Goal: Download file/media

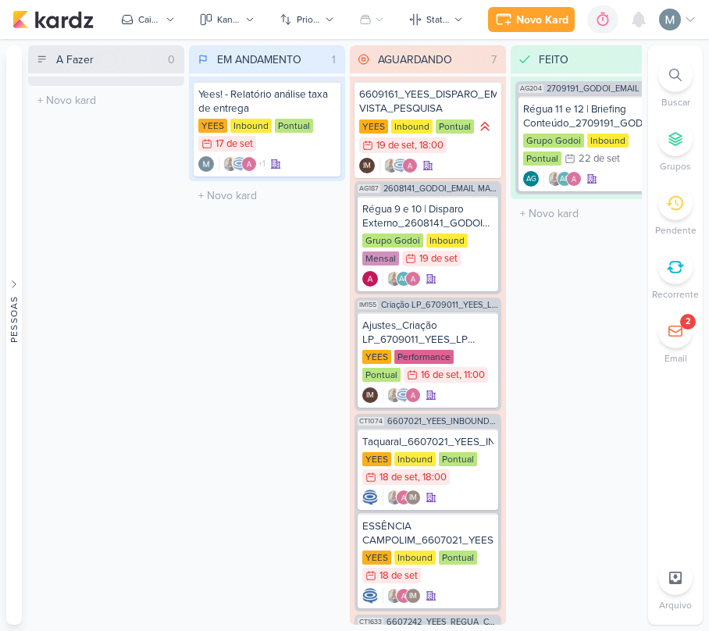
scroll to position [208, 0]
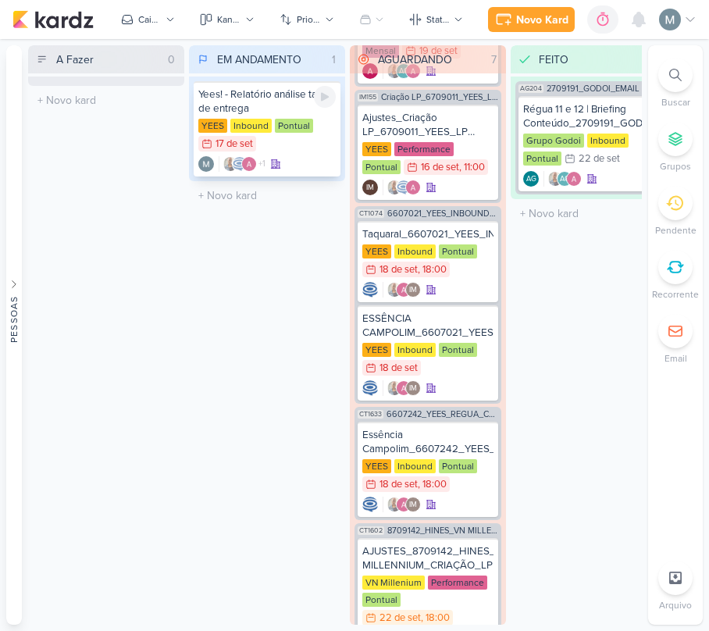
click at [242, 101] on div "Yees! - Relatório análise taxa de entrega" at bounding box center [266, 101] width 137 height 28
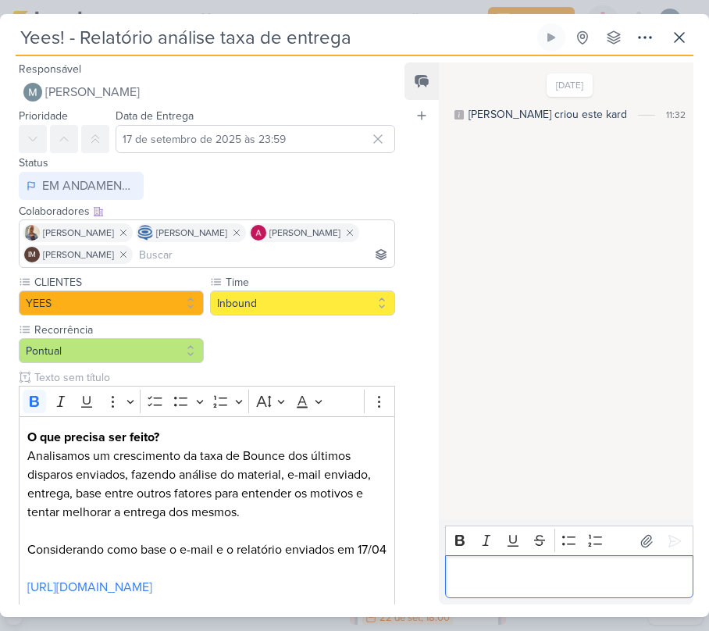
click at [515, 590] on div "Editor editing area: main" at bounding box center [569, 576] width 248 height 43
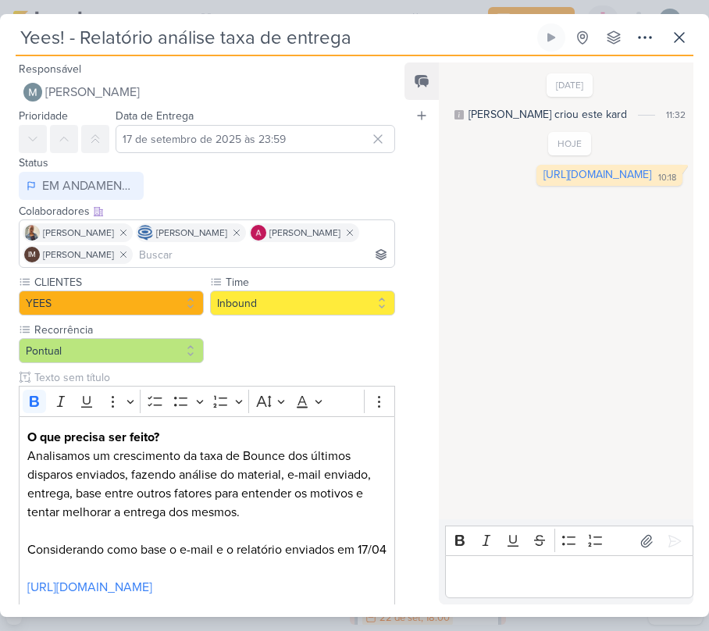
click at [663, 32] on div "Yees! - Relatório análise taxa de entrega Criado por mim nenhum grupo disponível" at bounding box center [354, 39] width 677 height 33
click at [678, 44] on icon at bounding box center [679, 37] width 19 height 19
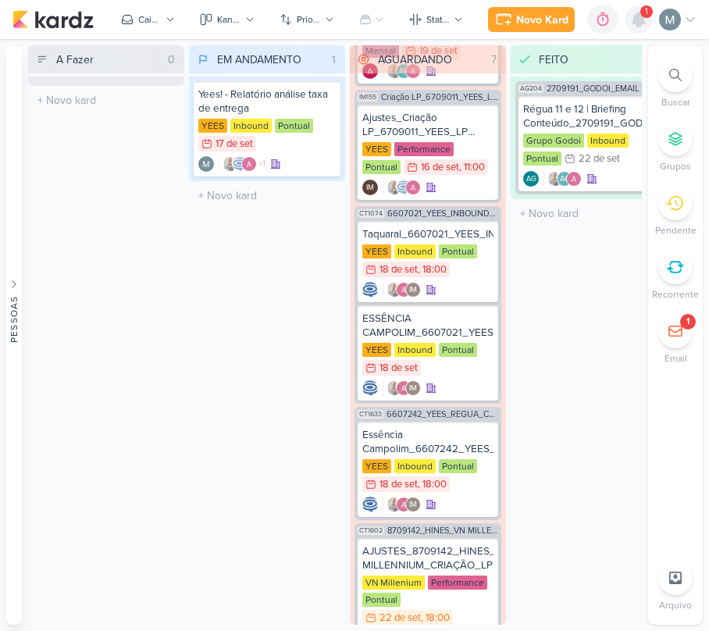
click at [632, 16] on icon at bounding box center [638, 19] width 19 height 19
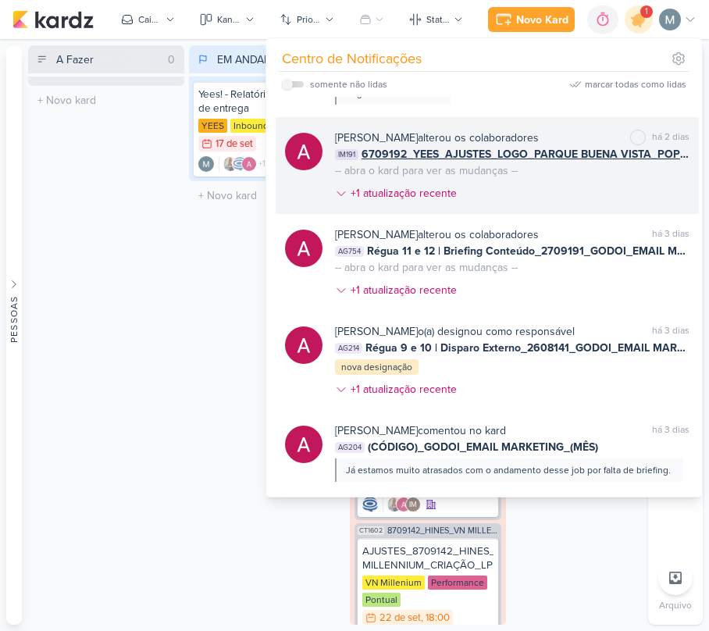
scroll to position [0, 0]
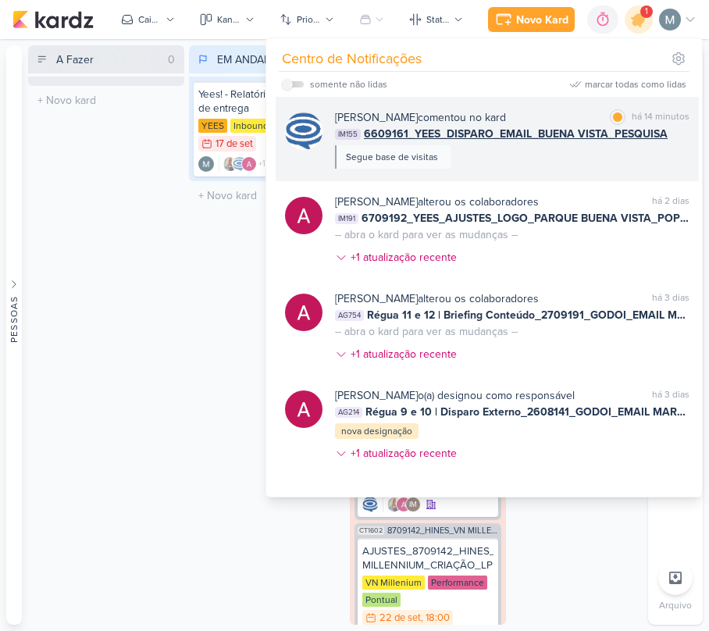
click at [472, 126] on span "6609161_YEES_DISPARO_EMAIL_BUENA VISTA_PESQUISA" at bounding box center [516, 134] width 304 height 16
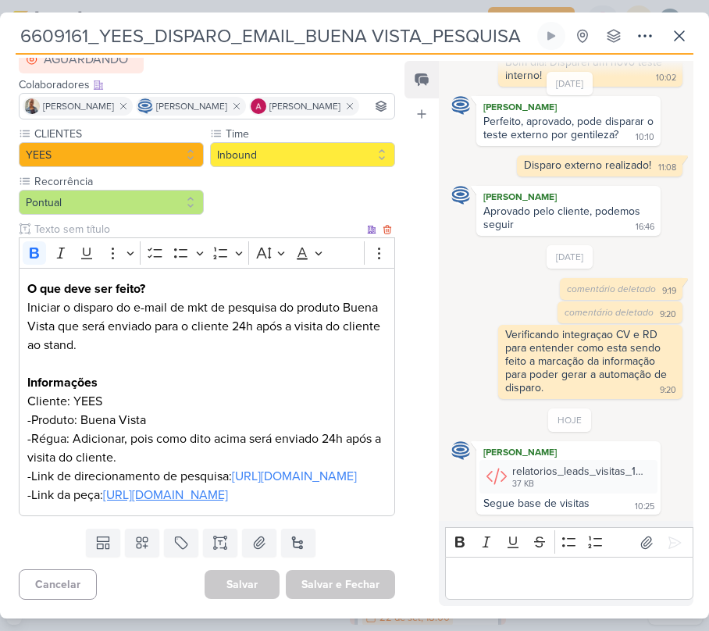
scroll to position [208, 0]
click at [673, 34] on icon at bounding box center [679, 36] width 19 height 19
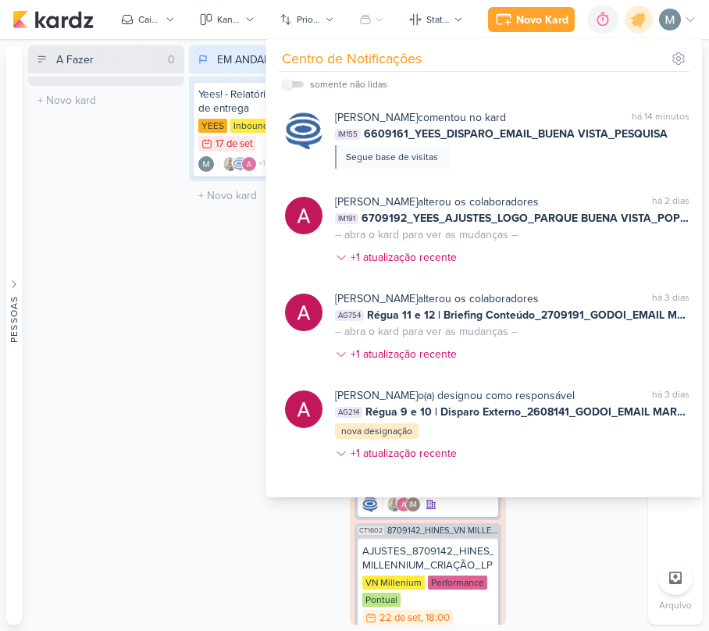
click at [137, 307] on div "A Fazer 0 Mover Para Esquerda Mover Para Direita [GEOGRAPHIC_DATA] O título do …" at bounding box center [106, 334] width 156 height 579
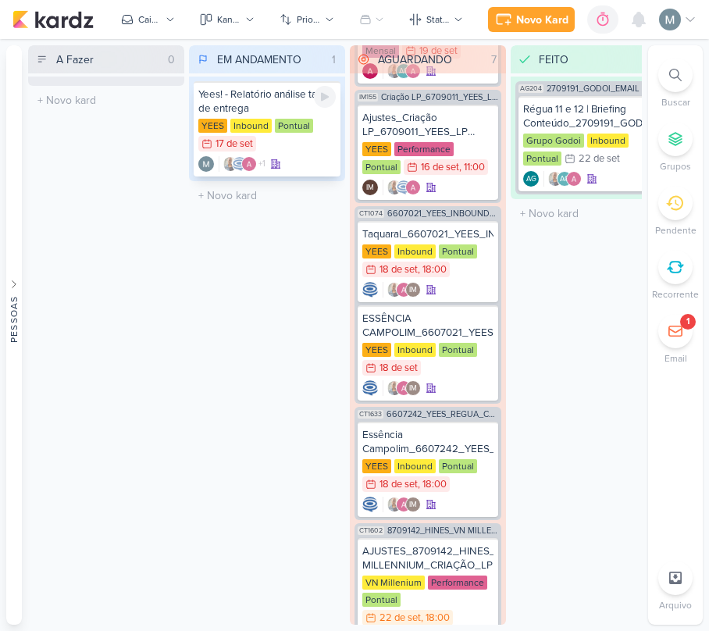
click at [216, 106] on div "Yees! - Relatório análise taxa de entrega" at bounding box center [266, 101] width 137 height 28
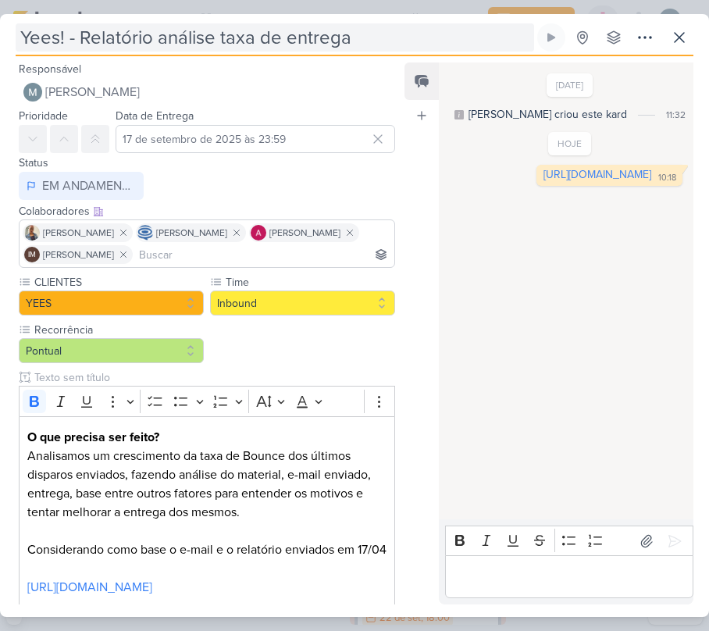
click at [184, 36] on input "Yees! - Relatório análise taxa de entrega" at bounding box center [275, 37] width 518 height 28
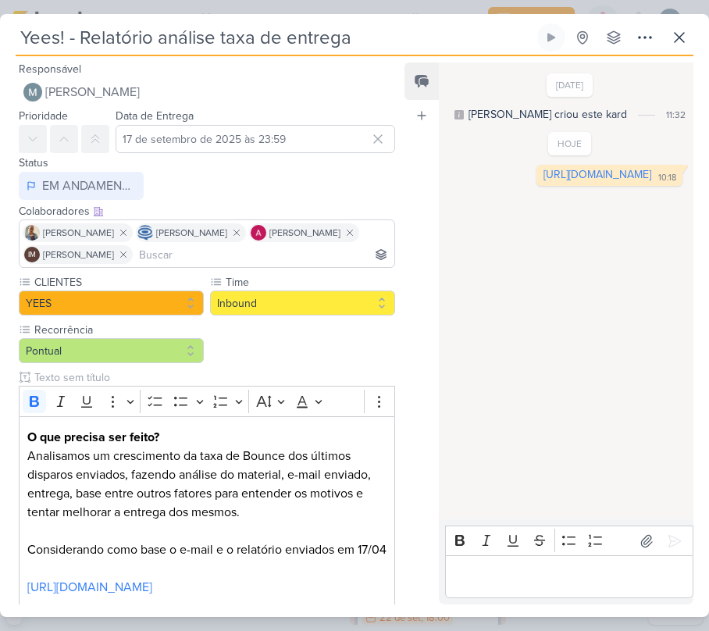
click at [184, 36] on input "Yees! - Relatório análise taxa de entrega" at bounding box center [275, 37] width 518 height 28
click at [672, 39] on icon at bounding box center [679, 37] width 19 height 19
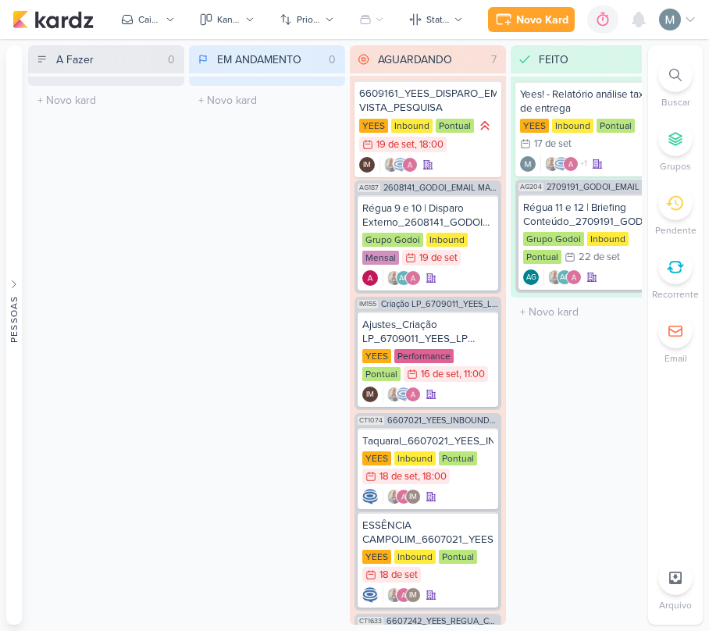
scroll to position [0, 0]
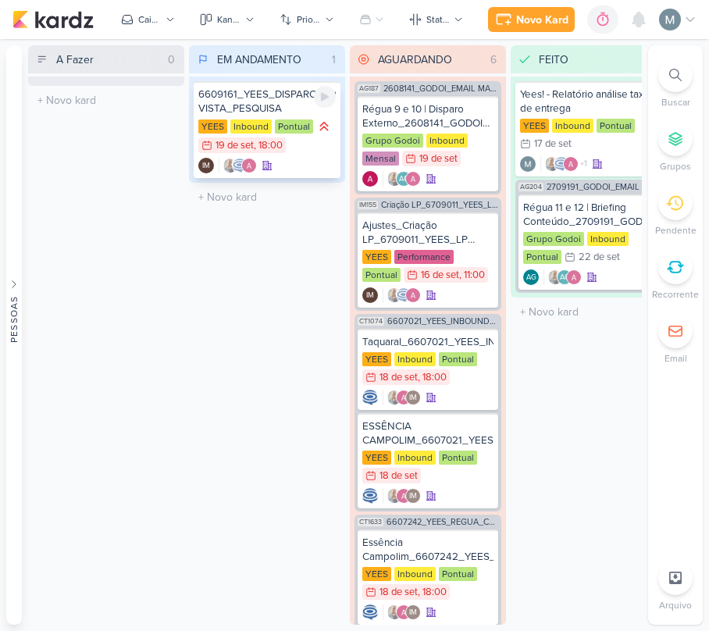
click at [288, 158] on div "IM" at bounding box center [266, 166] width 137 height 16
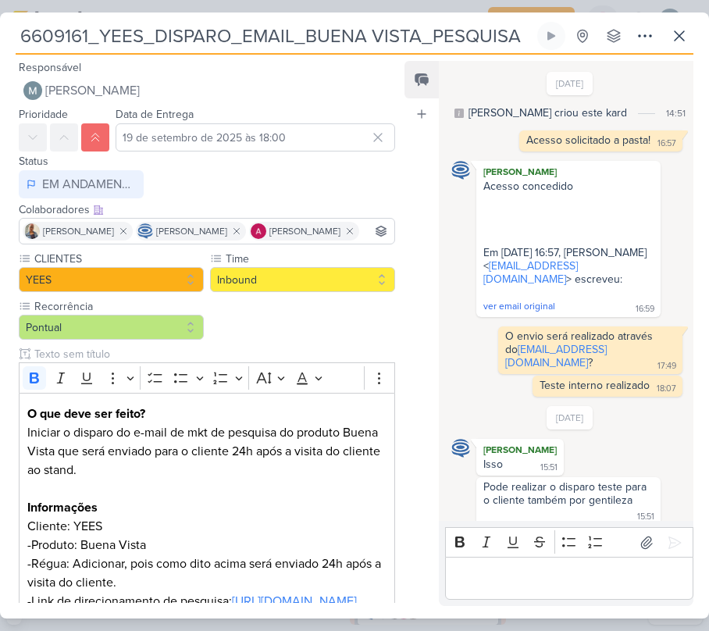
scroll to position [1131, 0]
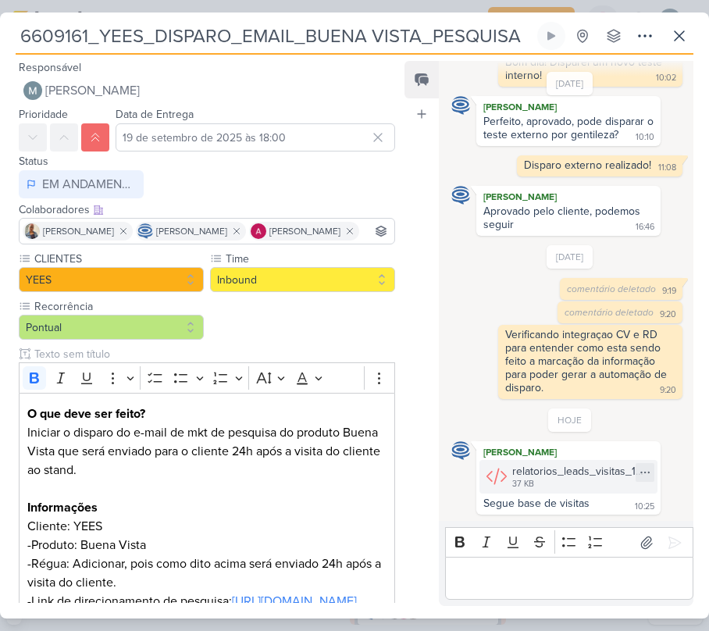
click at [556, 468] on div "relatorios_leads_visitas_1758545398.csv" at bounding box center [580, 471] width 136 height 16
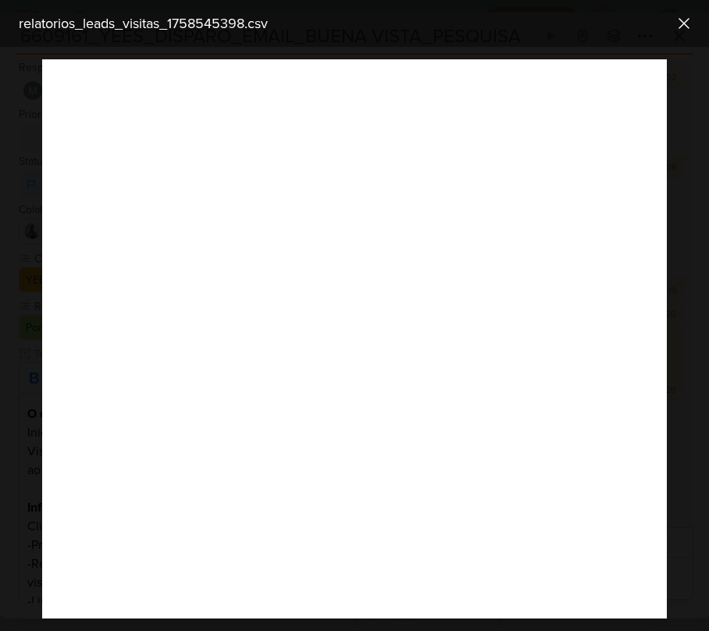
click at [674, 38] on div "relatorios_leads_visitas_1758545398.csv" at bounding box center [354, 23] width 709 height 47
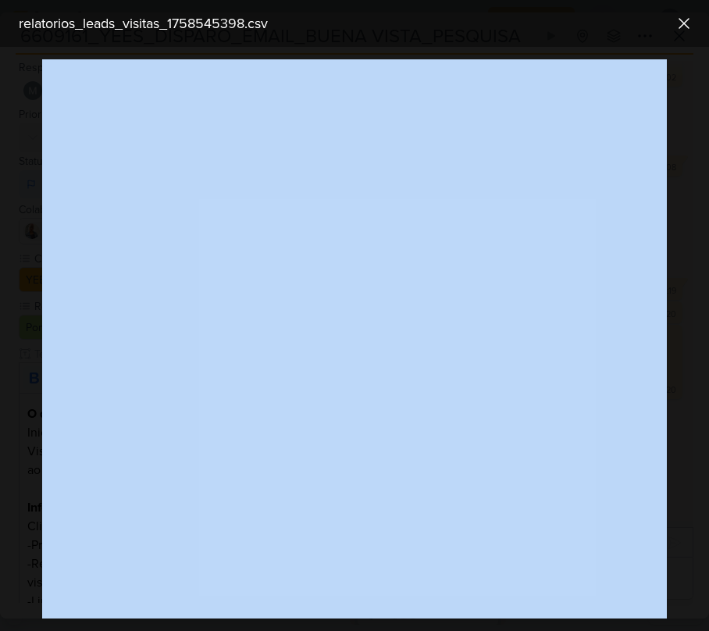
click at [674, 37] on div "relatorios_leads_visitas_1758545398.csv" at bounding box center [354, 23] width 709 height 47
click at [674, 23] on icon at bounding box center [683, 23] width 19 height 19
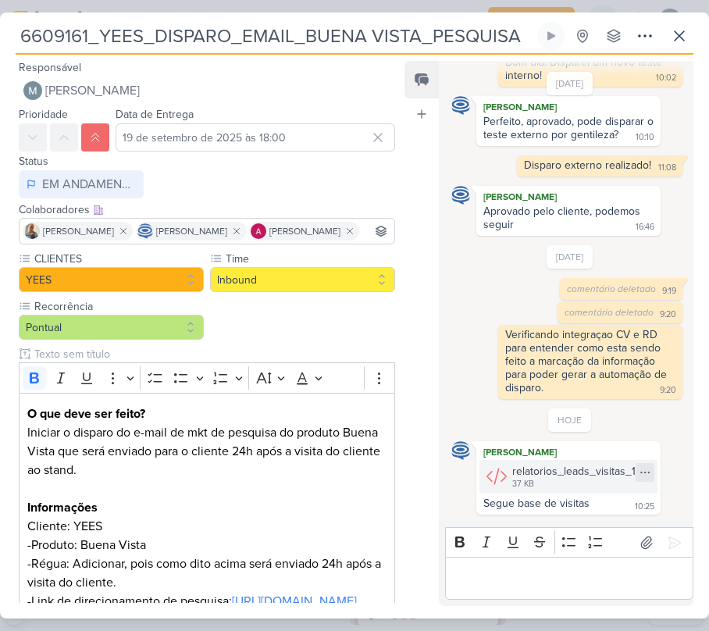
click at [644, 471] on icon at bounding box center [644, 472] width 12 height 12
click at [568, 521] on div "Baixar" at bounding box center [564, 522] width 30 height 16
